Goal: Obtain resource: Download file/media

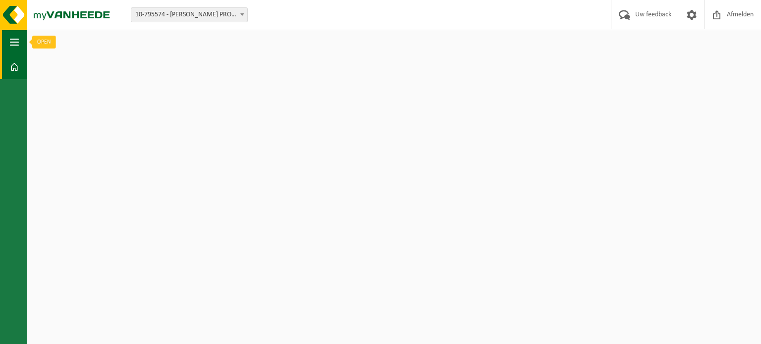
click at [17, 38] on span "button" at bounding box center [14, 42] width 9 height 25
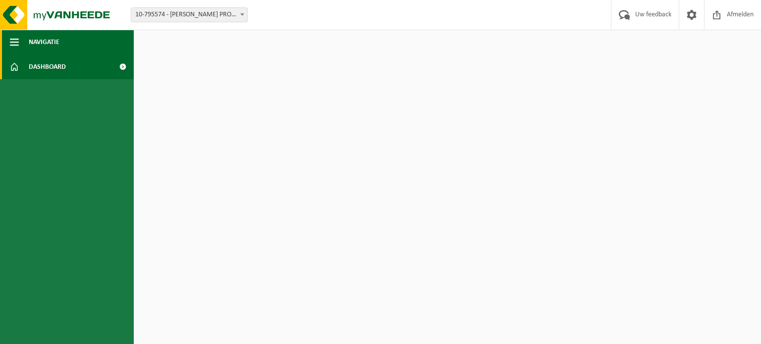
click at [17, 38] on span "button" at bounding box center [14, 42] width 9 height 25
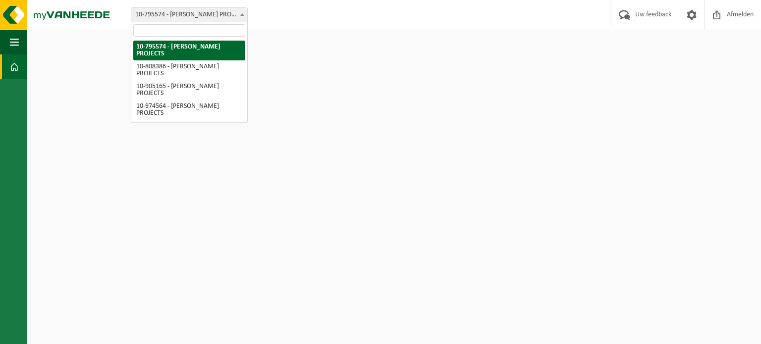
click at [150, 17] on span "10-795574 - [PERSON_NAME] PROJECTS" at bounding box center [189, 15] width 116 height 14
select select "35407"
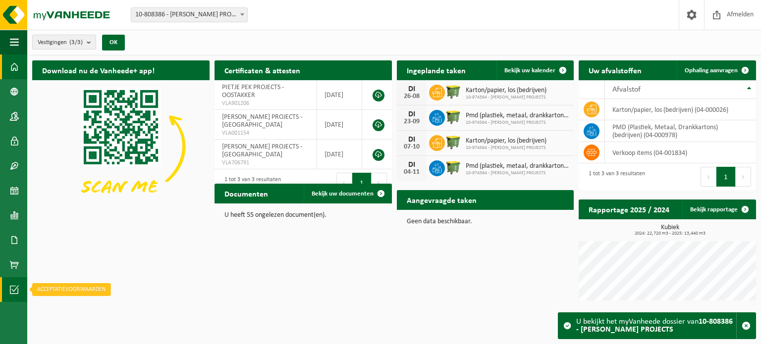
click at [13, 287] on span at bounding box center [14, 290] width 9 height 25
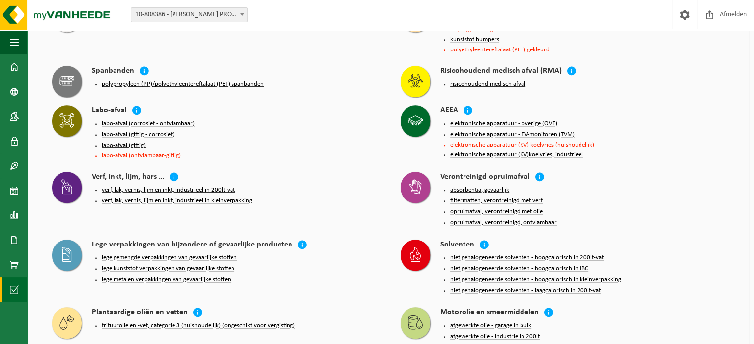
scroll to position [664, 0]
click at [214, 254] on button "lege gemengde verpakkingen van gevaarlijke stoffen" at bounding box center [169, 258] width 135 height 8
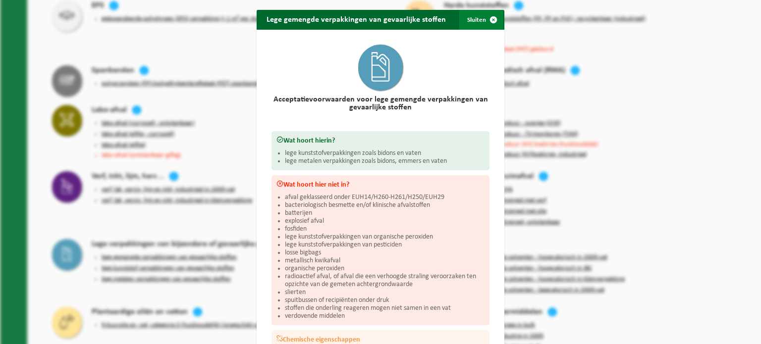
click at [489, 21] on span "button" at bounding box center [494, 20] width 20 height 20
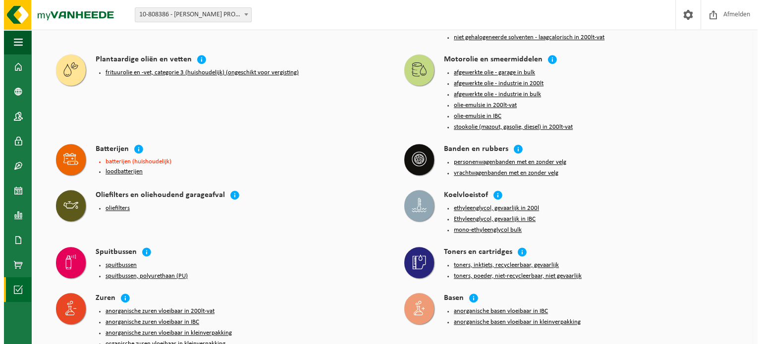
scroll to position [917, 0]
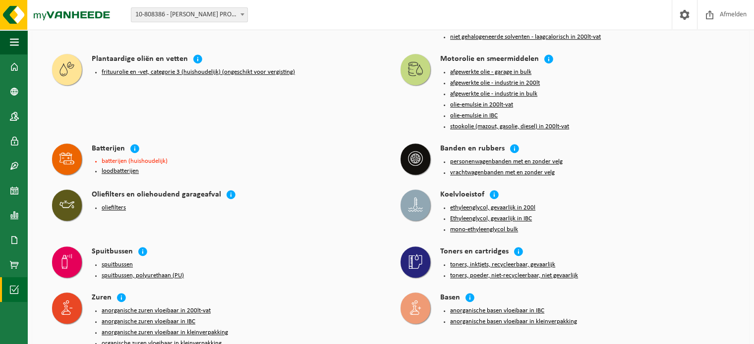
click at [155, 272] on button "spuitbussen, polyurethaan (PU)" at bounding box center [143, 276] width 82 height 8
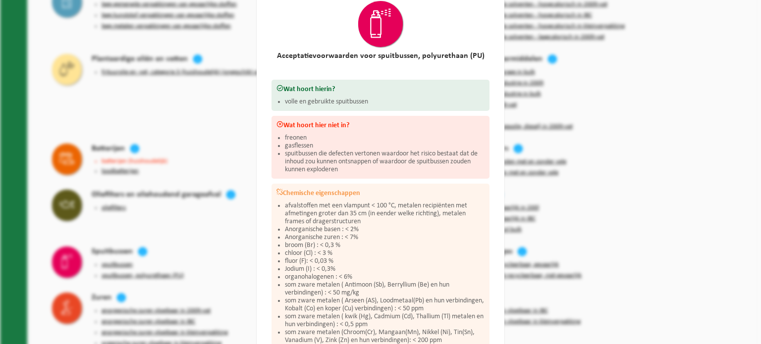
scroll to position [45, 0]
click at [228, 236] on div "Spuitbussen, polyurethaan (PU) Sluiten Acceptatievoorwaarden voor spuitbussen, …" at bounding box center [380, 172] width 761 height 344
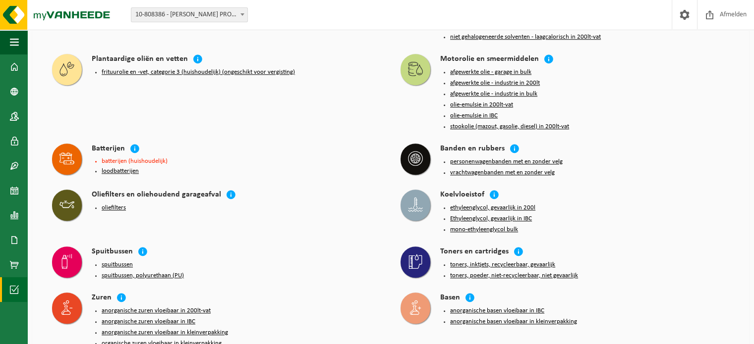
click at [127, 261] on button "spuitbussen" at bounding box center [117, 265] width 31 height 8
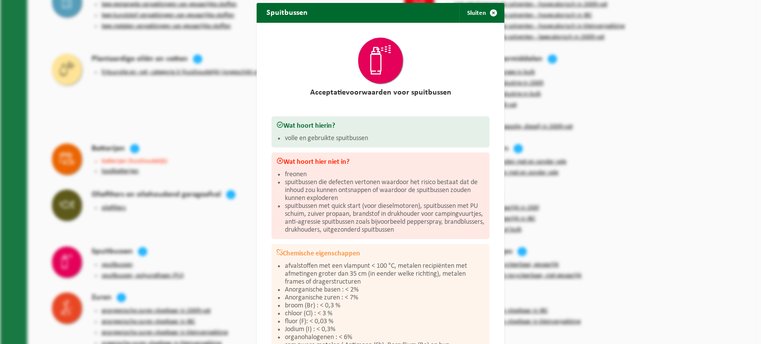
scroll to position [7, 0]
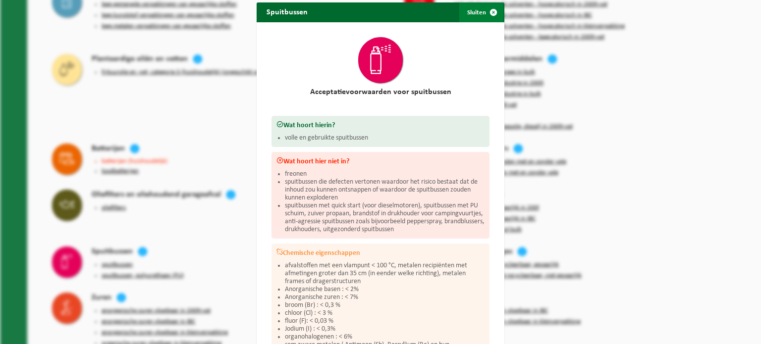
click at [486, 11] on span "button" at bounding box center [494, 12] width 20 height 20
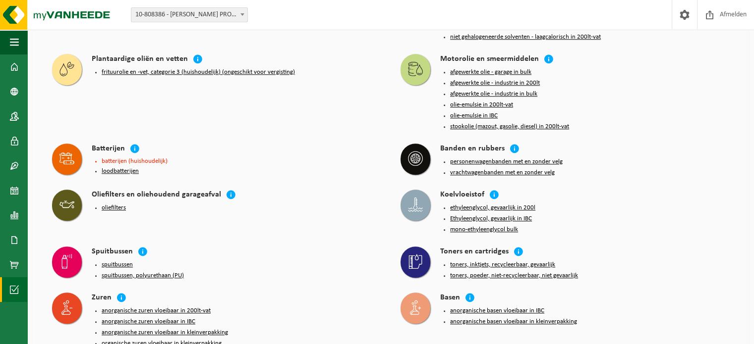
click at [118, 261] on button "spuitbussen" at bounding box center [117, 265] width 31 height 8
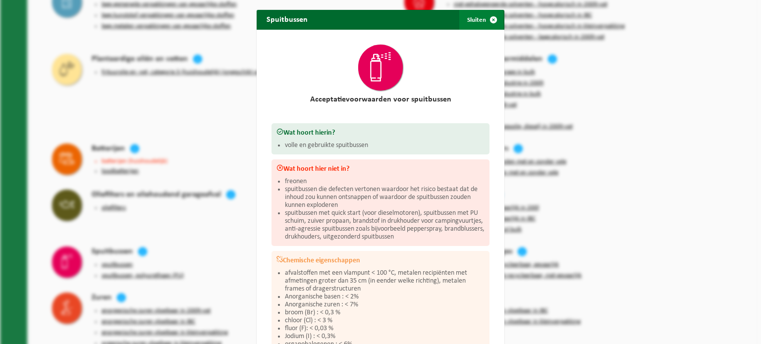
click at [488, 21] on span "button" at bounding box center [494, 20] width 20 height 20
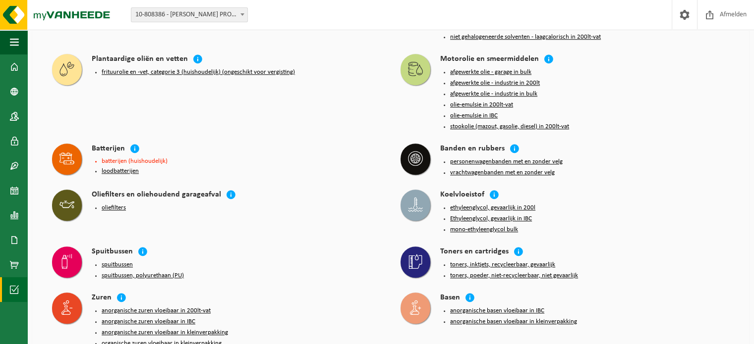
click at [163, 272] on button "spuitbussen, polyurethaan (PU)" at bounding box center [143, 276] width 82 height 8
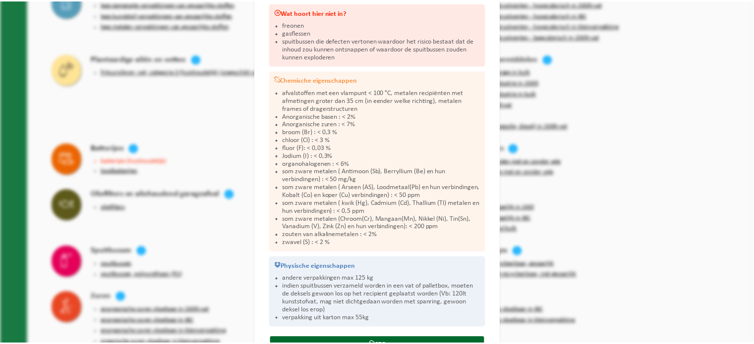
scroll to position [197, 0]
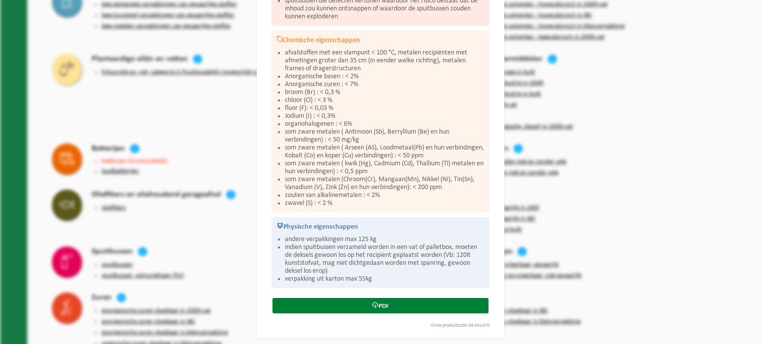
click at [381, 302] on link "PDF" at bounding box center [381, 305] width 216 height 15
click at [714, 62] on div "Spuitbussen, polyurethaan (PU) Sluiten Acceptatievoorwaarden voor spuitbussen, …" at bounding box center [380, 172] width 761 height 344
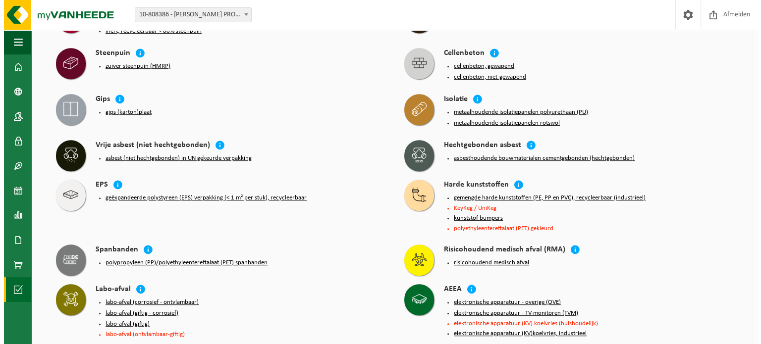
scroll to position [485, 0]
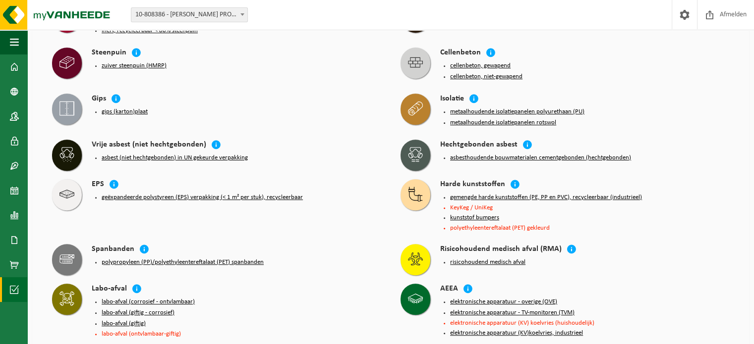
click at [159, 194] on button "geëxpandeerde polystyreen (EPS) verpakking (< 1 m² per stuk), recycleerbaar" at bounding box center [202, 198] width 201 height 8
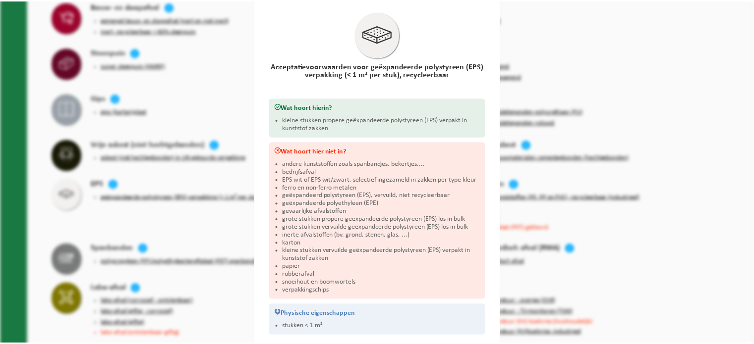
scroll to position [34, 0]
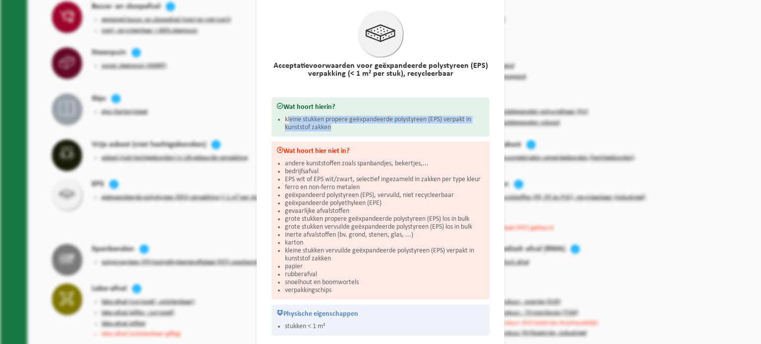
drag, startPoint x: 380, startPoint y: 123, endPoint x: 285, endPoint y: 118, distance: 94.8
click at [285, 118] on li "kleine stukken propere geëxpandeerde polystyreen (EPS) verpakt in kunststof zak…" at bounding box center [385, 124] width 200 height 16
click at [546, 103] on div "Geëxpandeerde polystyreen (EPS) verpakking (< 1 m² per stuk), recycleerbaar Slu…" at bounding box center [380, 172] width 761 height 344
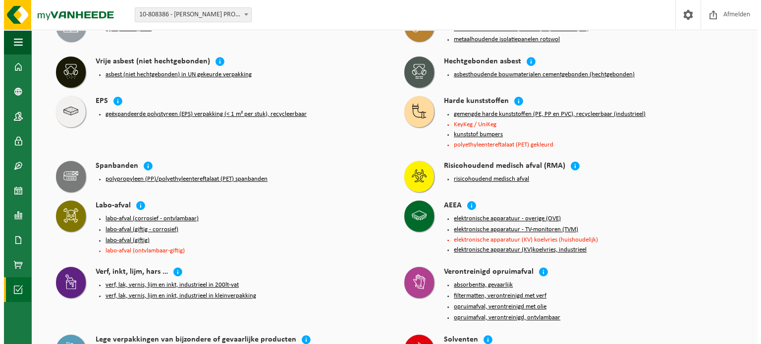
scroll to position [567, 0]
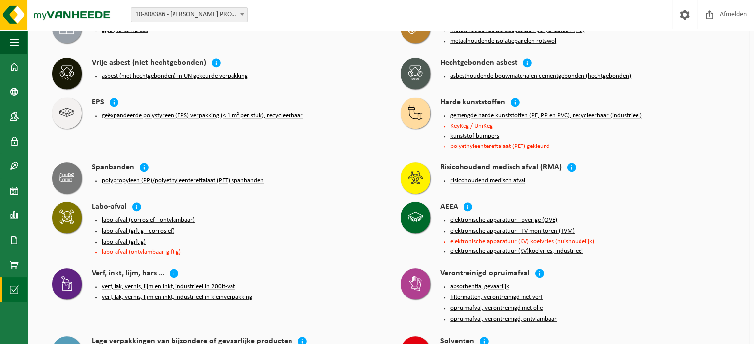
click at [163, 112] on button "geëxpandeerde polystyreen (EPS) verpakking (< 1 m² per stuk), recycleerbaar" at bounding box center [202, 116] width 201 height 8
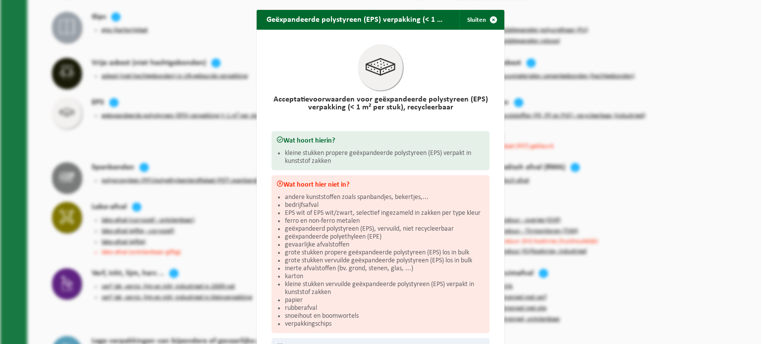
scroll to position [82, 0]
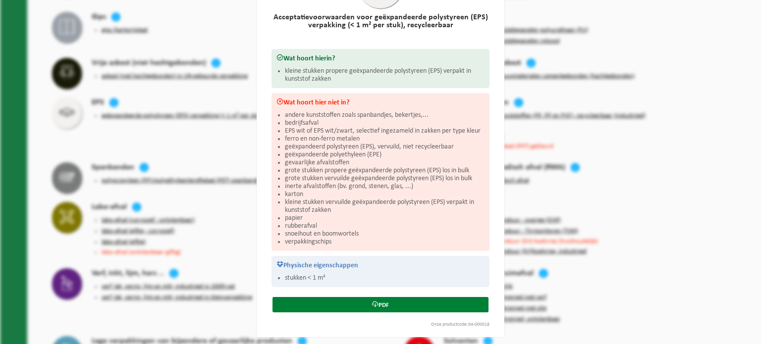
drag, startPoint x: 385, startPoint y: 154, endPoint x: 372, endPoint y: 307, distance: 153.7
click at [372, 307] on link "PDF" at bounding box center [381, 304] width 216 height 15
